Goal: Task Accomplishment & Management: Use online tool/utility

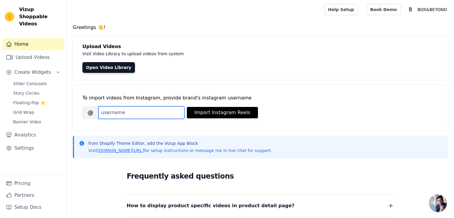
click at [157, 113] on input "Brand's Instagram Username" at bounding box center [142, 112] width 86 height 13
type input "BOX&BEYOND"
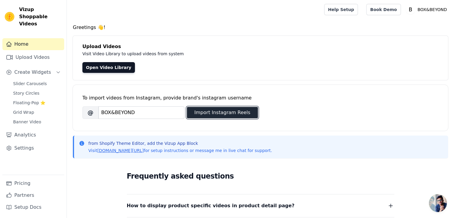
click at [195, 114] on button "Import Instagram Reels" at bounding box center [222, 112] width 71 height 11
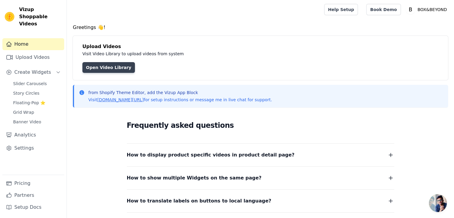
click at [96, 66] on link "Open Video Library" at bounding box center [108, 67] width 53 height 11
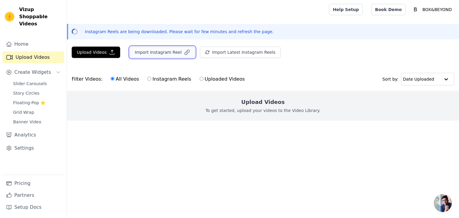
click at [156, 55] on button "Import Instagram Reel" at bounding box center [162, 52] width 65 height 11
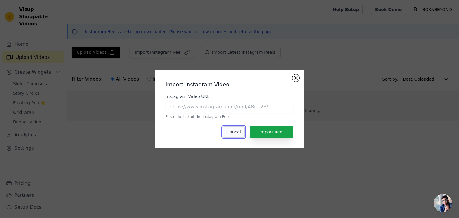
click at [228, 130] on button "Cancel" at bounding box center [234, 131] width 22 height 11
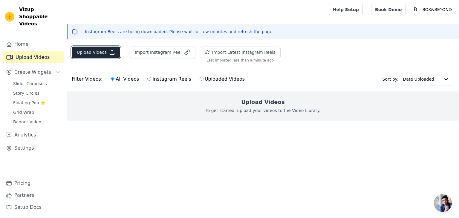
click at [87, 51] on button "Upload Videos" at bounding box center [96, 52] width 48 height 11
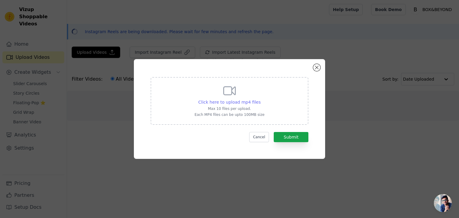
click at [222, 101] on span "Click here to upload mp4 files" at bounding box center [229, 102] width 62 height 5
click at [260, 99] on input "Click here to upload mp4 files Max 10 files per upload. Each MP4 files can be u…" at bounding box center [260, 99] width 0 height 0
type input "C:\fakepath\Ashtray Air Purifier.mp4"
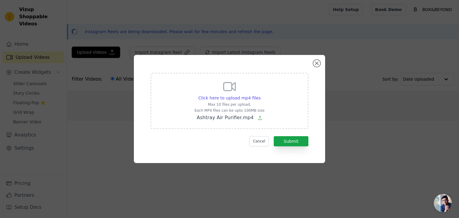
click at [257, 118] on icon at bounding box center [259, 118] width 5 height 5
click at [260, 95] on input "Click here to upload mp4 files Max 10 files per upload. Each MP4 files can be u…" at bounding box center [260, 95] width 0 height 0
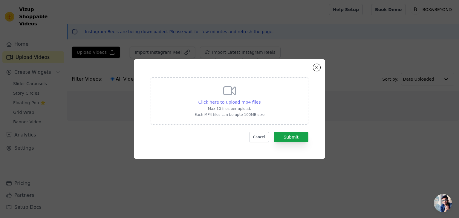
click at [243, 100] on span "Click here to upload mp4 files" at bounding box center [229, 102] width 62 height 5
click at [260, 99] on input "Click here to upload mp4 files Max 10 files per upload. Each MP4 files can be u…" at bounding box center [260, 99] width 0 height 0
type input "C:\fakepath\Ashtray Air Purifier.mp4"
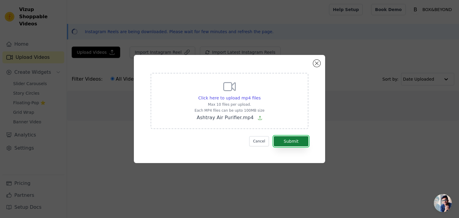
click at [283, 141] on button "Submit" at bounding box center [291, 141] width 35 height 10
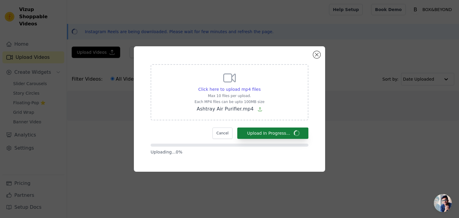
click at [283, 141] on form "Click here to upload mp4 files Max 10 files per upload. Each MP4 files can be u…" at bounding box center [230, 109] width 158 height 91
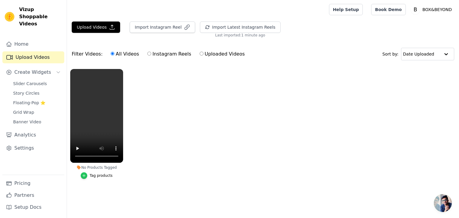
click at [84, 176] on icon "button" at bounding box center [84, 175] width 3 height 3
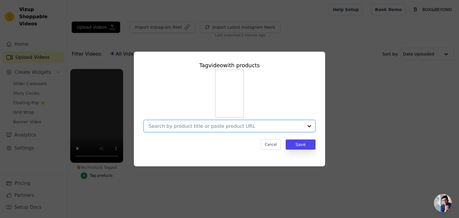
click at [160, 128] on input "No Products Tagged Tag video with products Option undefined, selected. Select i…" at bounding box center [225, 126] width 155 height 6
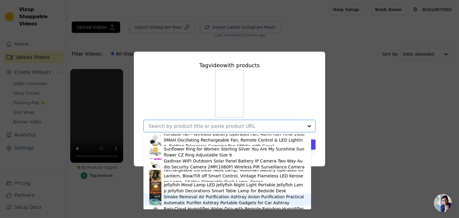
click at [167, 203] on div "Smoke Removal Air Purification Ashtray Anion Purification Practical Automatic P…" at bounding box center [234, 200] width 141 height 12
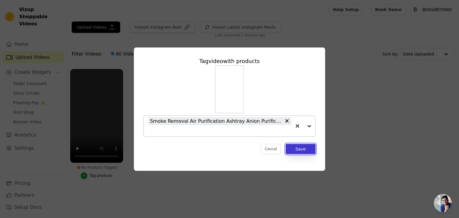
click at [301, 151] on button "Save" at bounding box center [301, 149] width 30 height 10
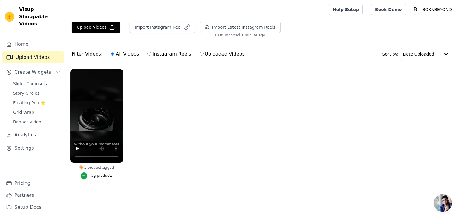
click at [147, 52] on input "Instagram Reels" at bounding box center [149, 54] width 4 height 4
radio input "true"
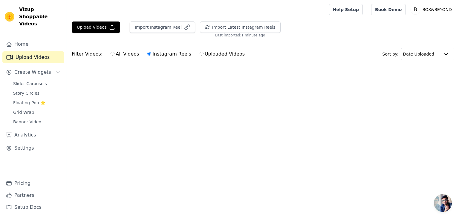
click at [147, 52] on input "Instagram Reels" at bounding box center [149, 54] width 4 height 4
click at [111, 53] on input "All Videos" at bounding box center [113, 54] width 4 height 4
radio input "true"
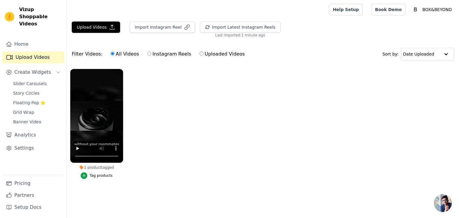
click at [111, 53] on input "All Videos" at bounding box center [113, 54] width 4 height 4
click at [33, 69] on span "Create Widgets" at bounding box center [32, 72] width 37 height 7
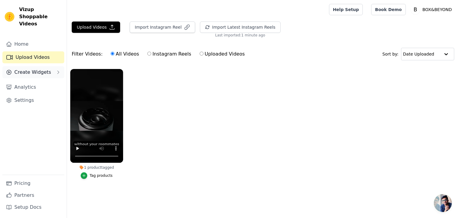
click at [35, 69] on span "Create Widgets" at bounding box center [32, 72] width 37 height 7
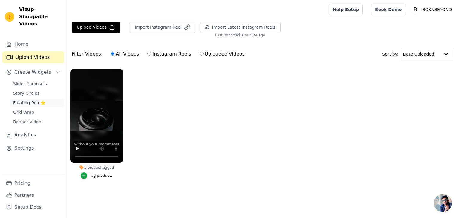
click at [36, 100] on span "Floating-Pop ⭐" at bounding box center [29, 103] width 32 height 6
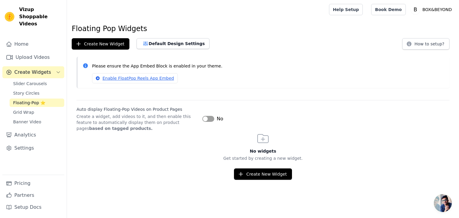
click at [209, 117] on button "Label" at bounding box center [208, 119] width 12 height 6
click at [250, 176] on button "Create New Widget" at bounding box center [263, 173] width 58 height 11
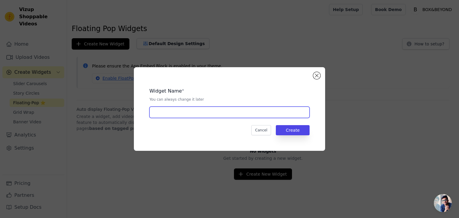
click at [214, 112] on input "text" at bounding box center [229, 112] width 160 height 11
type input "BOX&BEYOND"
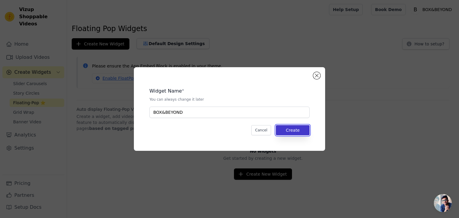
click at [292, 130] on button "Create" at bounding box center [293, 130] width 34 height 10
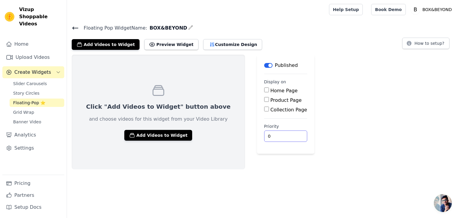
drag, startPoint x: 292, startPoint y: 130, endPoint x: 244, endPoint y: 89, distance: 63.3
click at [244, 89] on div "Click "Add Videos to Widget" button above and choose videos for this widget fro…" at bounding box center [263, 112] width 392 height 115
click at [264, 89] on input "Home Page" at bounding box center [266, 90] width 5 height 5
checkbox input "true"
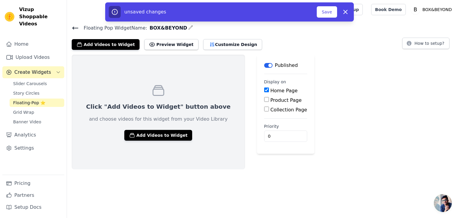
click at [264, 98] on input "Product Page" at bounding box center [266, 99] width 5 height 5
checkbox input "true"
click at [217, 47] on button "Customize Design" at bounding box center [232, 44] width 59 height 11
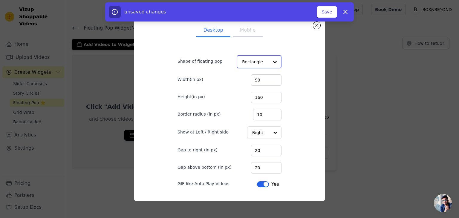
click at [255, 61] on input "Shape of floating pop" at bounding box center [255, 62] width 27 height 12
click at [252, 86] on div "Circle" at bounding box center [258, 88] width 42 height 13
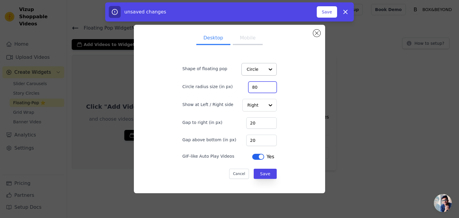
click at [255, 87] on input "80" at bounding box center [262, 87] width 28 height 11
click at [263, 125] on input "19" at bounding box center [261, 122] width 30 height 11
type input "20"
click at [265, 122] on input "20" at bounding box center [261, 122] width 30 height 11
click at [264, 174] on button "Save" at bounding box center [265, 174] width 23 height 10
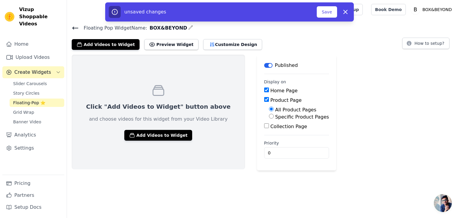
click at [100, 38] on div "Add Videos to Widget Preview Widget Customize Design" at bounding box center [169, 43] width 195 height 13
click at [102, 44] on button "Add Videos to Widget" at bounding box center [106, 44] width 68 height 11
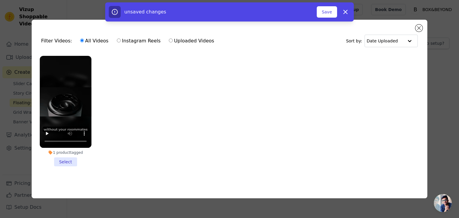
click at [71, 158] on li "1 product tagged Select" at bounding box center [66, 111] width 52 height 111
click at [0, 0] on input "1 product tagged Select" at bounding box center [0, 0] width 0 height 0
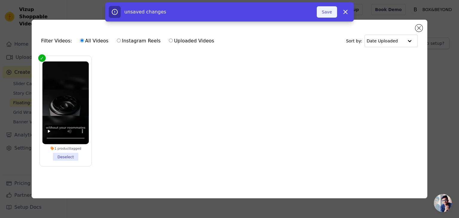
click at [332, 11] on button "Save" at bounding box center [327, 11] width 20 height 11
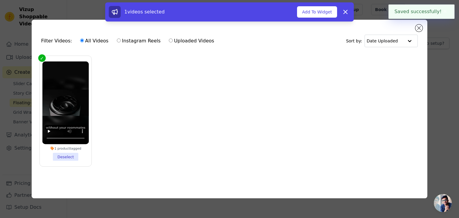
click at [332, 11] on button "Add To Widget" at bounding box center [317, 11] width 40 height 11
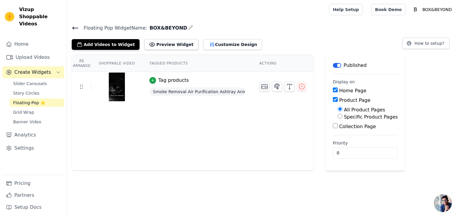
click at [208, 171] on html "Vizup Shoppable Videos Home Upload Videos Create Widgets Slider Carousels Story…" at bounding box center [229, 85] width 459 height 171
